Goal: Task Accomplishment & Management: Use online tool/utility

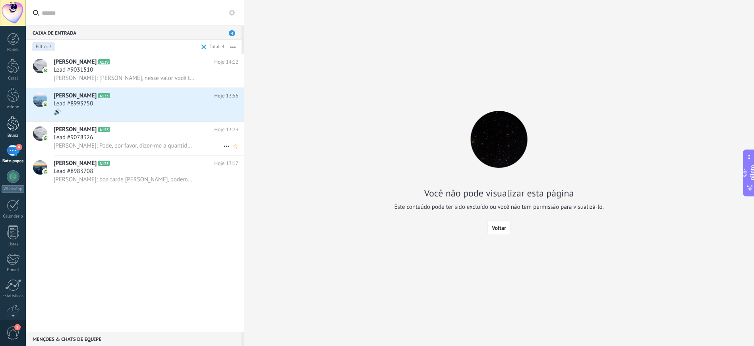
click at [11, 122] on div at bounding box center [13, 123] width 12 height 15
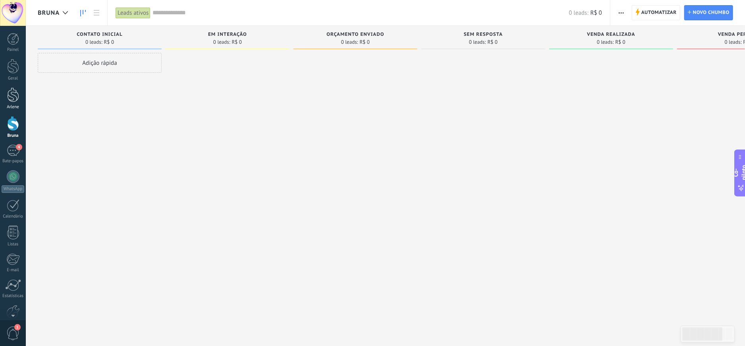
click at [12, 91] on div at bounding box center [13, 94] width 12 height 15
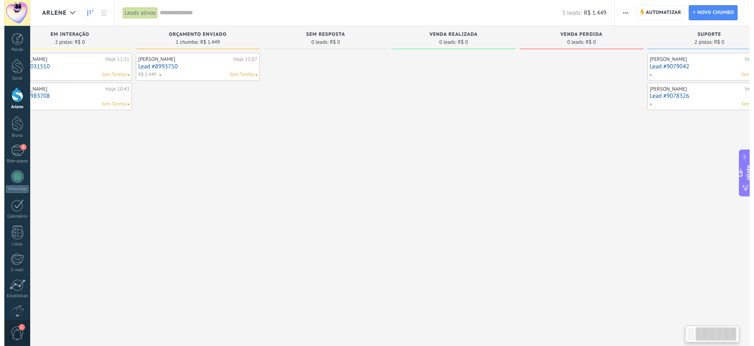
scroll to position [0, 2]
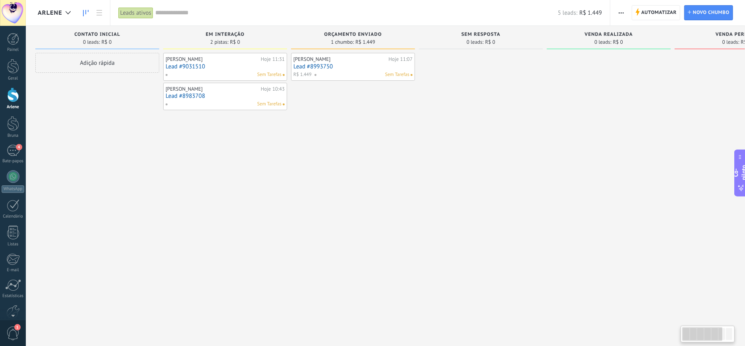
drag, startPoint x: 698, startPoint y: 336, endPoint x: 682, endPoint y: 334, distance: 16.0
click at [682, 334] on div at bounding box center [702, 334] width 40 height 14
click at [10, 149] on div "4" at bounding box center [13, 151] width 13 height 12
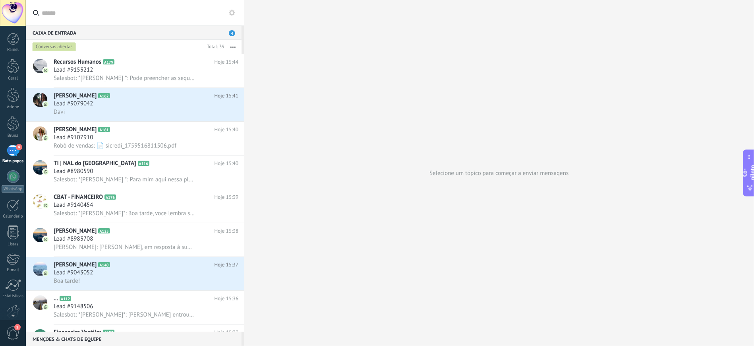
click at [60, 46] on font "Conversas abertas" at bounding box center [54, 47] width 37 height 6
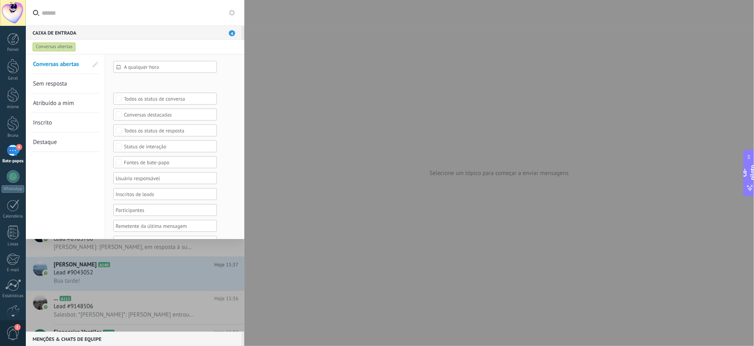
click at [151, 165] on font "Fontes de bate-papo" at bounding box center [146, 162] width 45 height 7
click at [141, 164] on font "Fontes de bate-papo" at bounding box center [146, 162] width 45 height 7
click at [136, 161] on font "Fontes de bate-papo" at bounding box center [146, 162] width 45 height 7
click at [0, 0] on div "Etapa de leads de entrada Contato inicial Discussões Tomada de decisão Discussã…" at bounding box center [0, 0] width 0 height 0
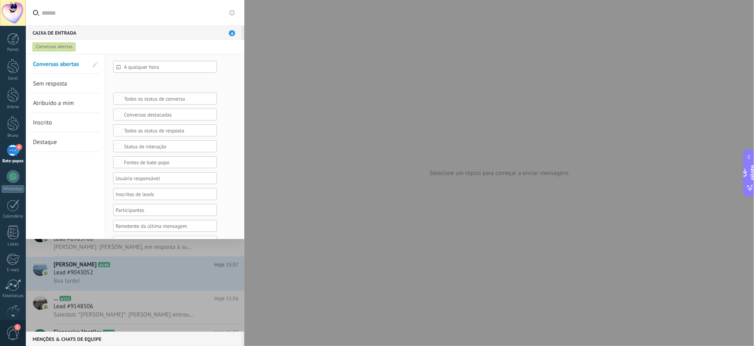
click at [155, 64] on font "A qualquer hora" at bounding box center [141, 67] width 35 height 7
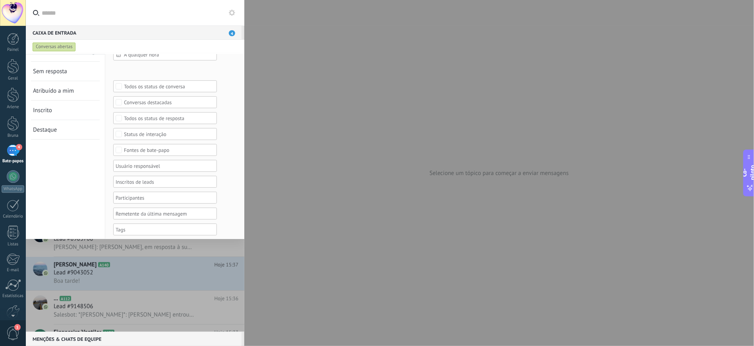
scroll to position [19, 0]
click at [12, 153] on div "4" at bounding box center [13, 151] width 13 height 12
click at [16, 127] on div at bounding box center [13, 123] width 12 height 15
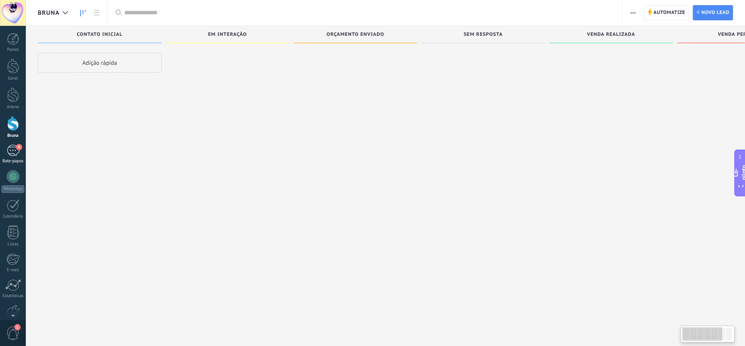
click at [14, 146] on div "4" at bounding box center [13, 151] width 13 height 12
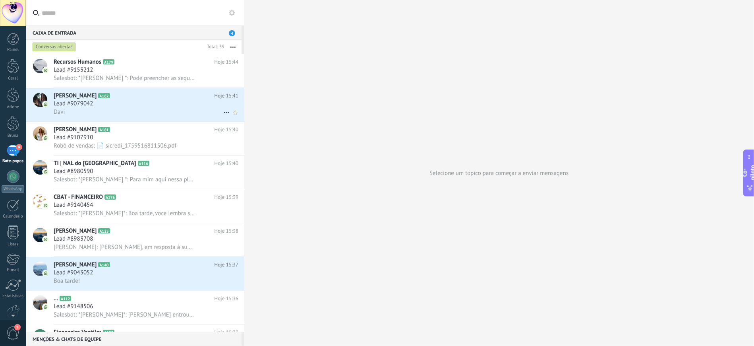
click at [114, 115] on div "Davi" at bounding box center [146, 112] width 185 height 8
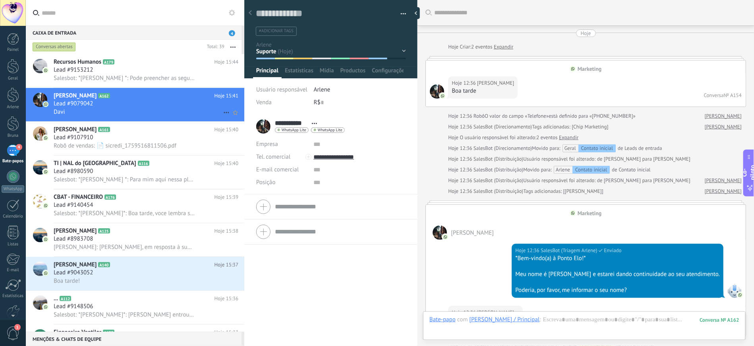
scroll to position [1709, 0]
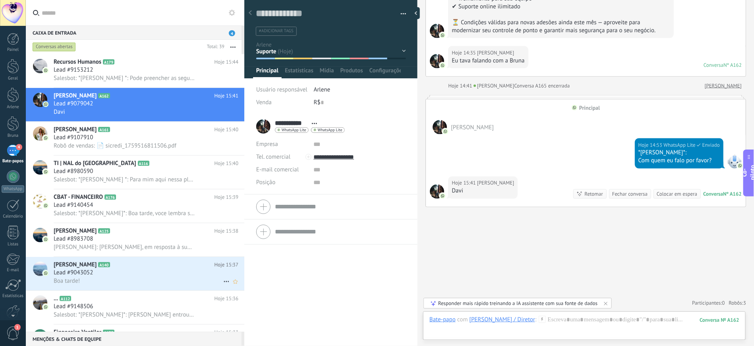
click at [124, 276] on div "Lead #9043052" at bounding box center [146, 273] width 185 height 8
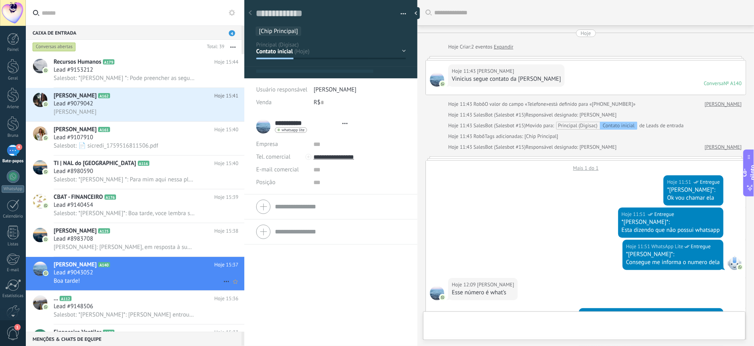
type textarea "**********"
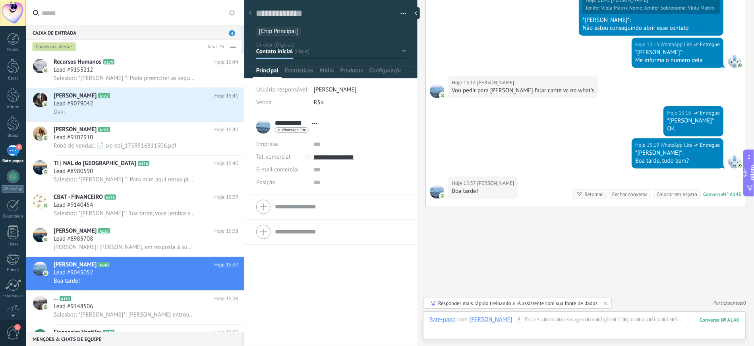
click at [12, 152] on div "4" at bounding box center [13, 151] width 13 height 12
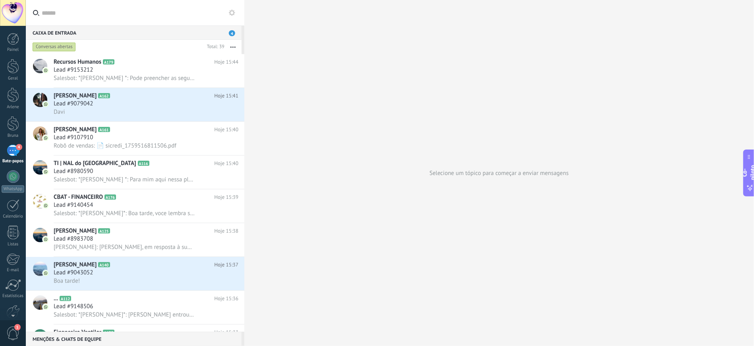
click at [56, 48] on font "Conversas abertas" at bounding box center [54, 47] width 37 height 6
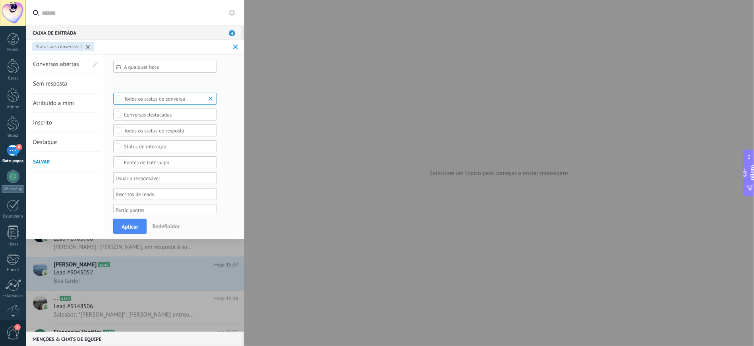
click at [148, 161] on font "Fontes de bate-papo" at bounding box center [146, 162] width 45 height 7
click at [146, 201] on font "Marketing" at bounding box center [135, 200] width 22 height 7
click at [131, 226] on font "Aplicar" at bounding box center [130, 226] width 17 height 7
